Goal: Task Accomplishment & Management: Manage account settings

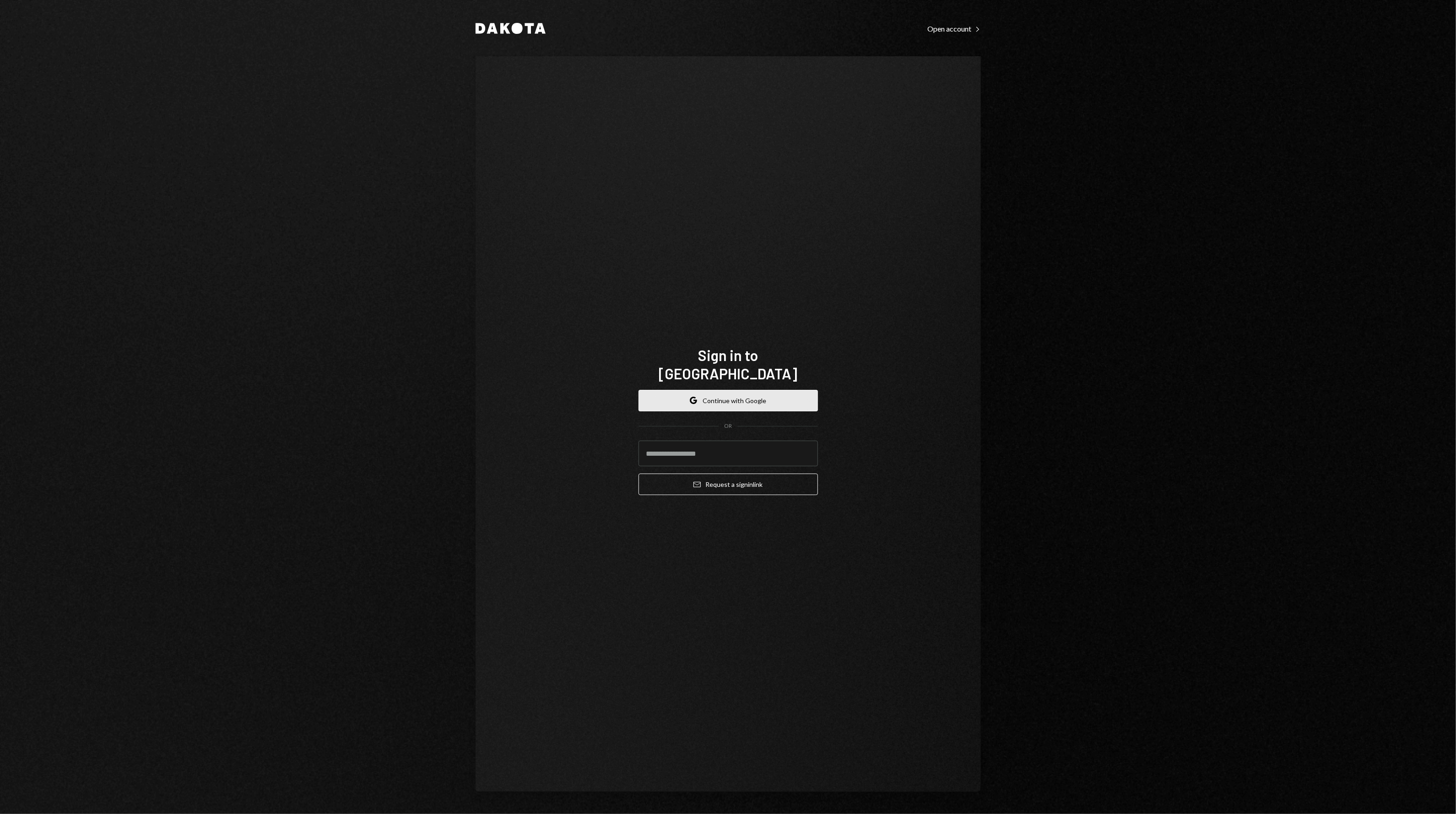
click at [750, 396] on button "Google Continue with Google" at bounding box center [728, 400] width 180 height 22
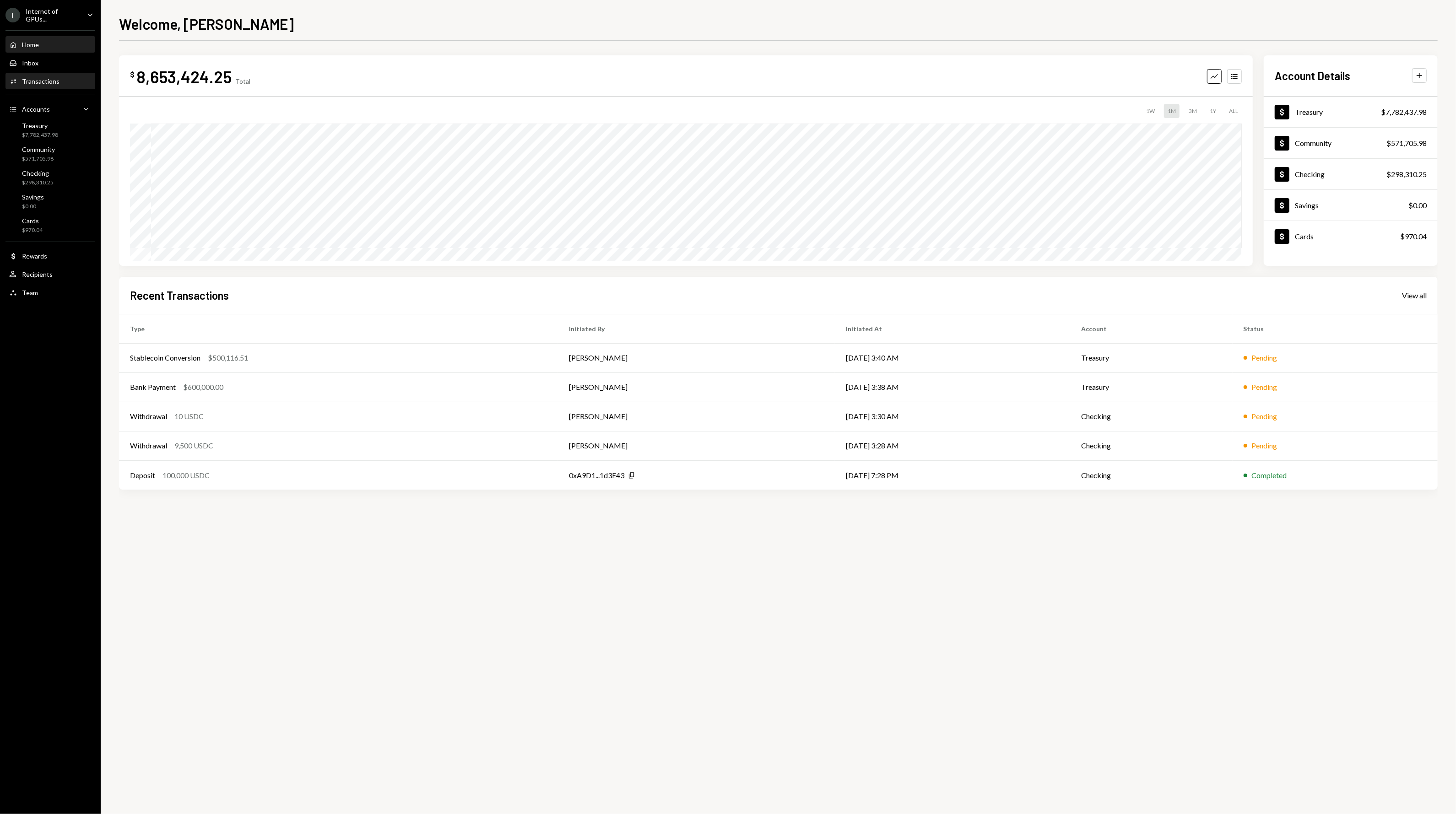
click at [50, 86] on div "Activities Transactions" at bounding box center [50, 81] width 83 height 16
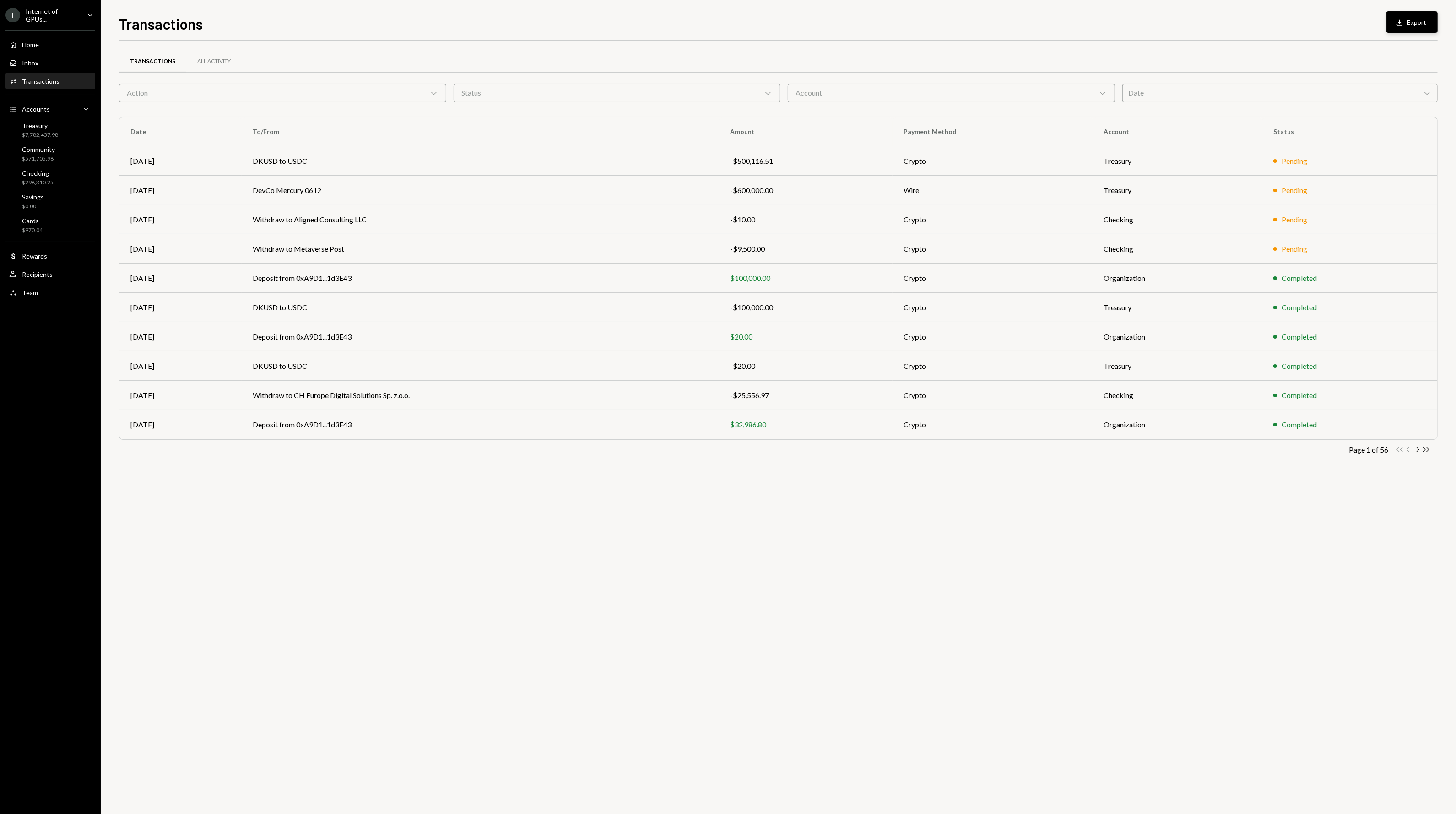
click at [1403, 22] on icon "Download" at bounding box center [1400, 23] width 9 height 9
